Goal: Navigation & Orientation: Find specific page/section

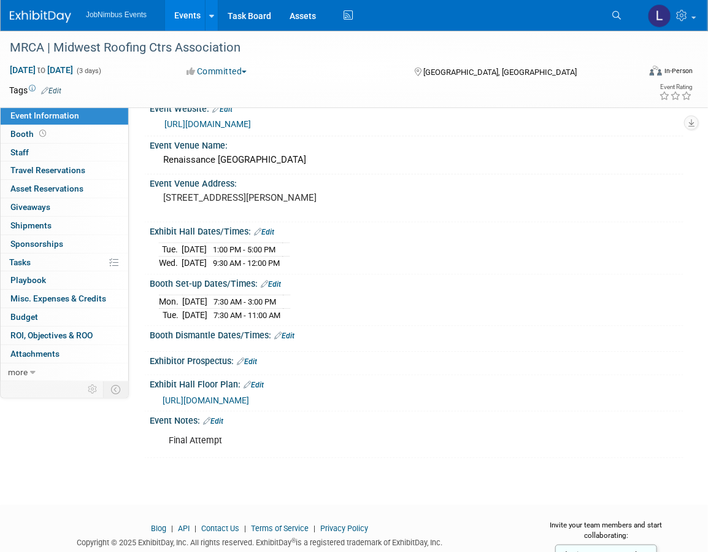
click at [171, 18] on link "Events" at bounding box center [187, 15] width 45 height 31
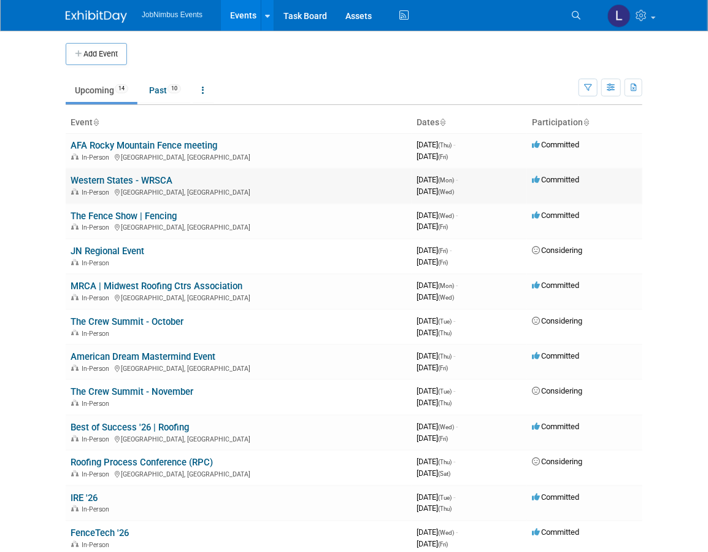
click at [137, 185] on td "Western States - WRSCA In-Person [GEOGRAPHIC_DATA], [GEOGRAPHIC_DATA]" at bounding box center [239, 185] width 346 height 35
click at [138, 180] on link "Western States - WRSCA" at bounding box center [122, 180] width 102 height 11
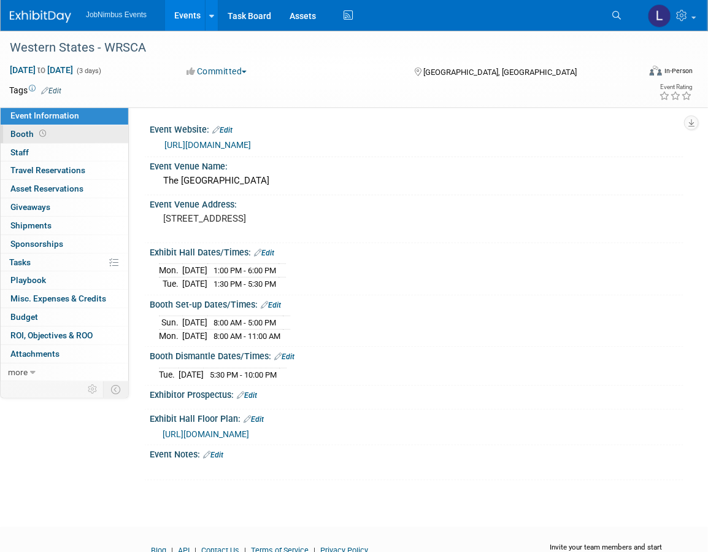
click at [54, 130] on link "Booth" at bounding box center [65, 134] width 128 height 18
